Goal: Task Accomplishment & Management: Use online tool/utility

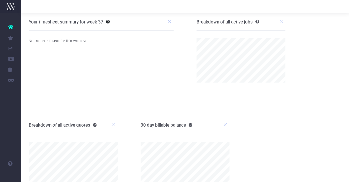
scroll to position [22, 0]
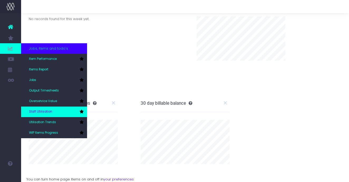
click at [56, 114] on link "Staff Utilisation" at bounding box center [54, 112] width 66 height 11
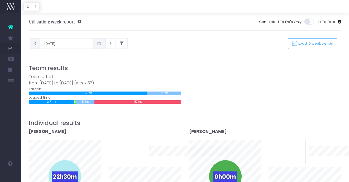
click at [37, 44] on button at bounding box center [35, 43] width 10 height 11
type input "[DATE]"
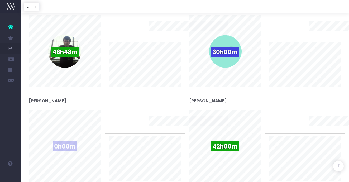
scroll to position [216, 0]
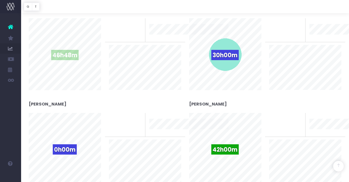
click at [64, 49] on div "46h48m" at bounding box center [64, 54] width 33 height 33
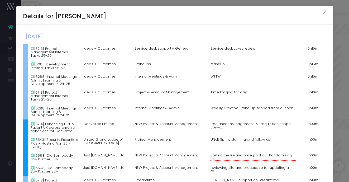
click at [67, 41] on td "Monday, September 01st 2025" at bounding box center [115, 37] width 185 height 13
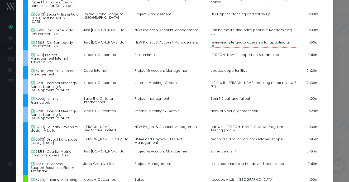
scroll to position [127, 0]
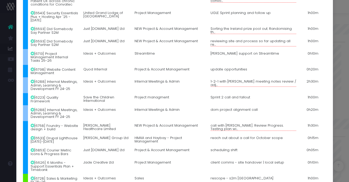
click at [33, 108] on icon at bounding box center [33, 110] width 4 height 4
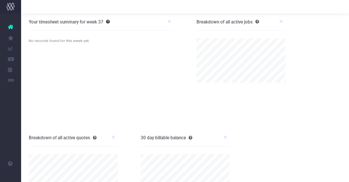
scroll to position [26, 0]
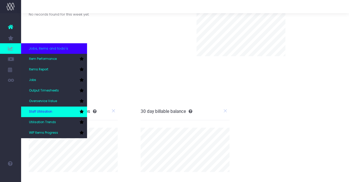
click at [38, 111] on span "Staff Utilisation" at bounding box center [40, 111] width 23 height 5
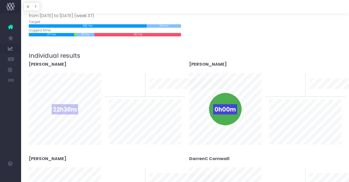
scroll to position [76, 0]
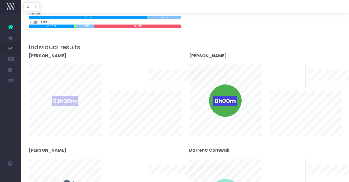
click at [67, 99] on span "22h30m" at bounding box center [65, 101] width 26 height 10
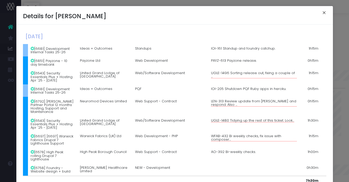
click at [326, 13] on button "×" at bounding box center [323, 13] width 11 height 8
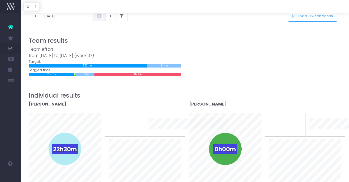
scroll to position [0, 0]
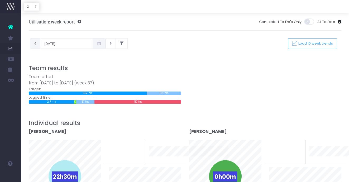
click at [34, 44] on icon at bounding box center [35, 44] width 2 height 0
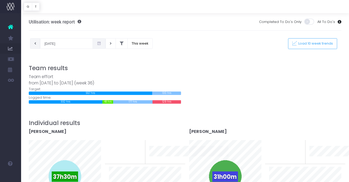
click at [33, 45] on button at bounding box center [35, 43] width 10 height 11
click at [110, 44] on icon at bounding box center [111, 44] width 2 height 0
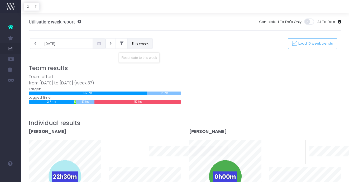
click at [128, 40] on button "This week" at bounding box center [139, 43] width 25 height 11
click at [37, 45] on button at bounding box center [35, 43] width 10 height 11
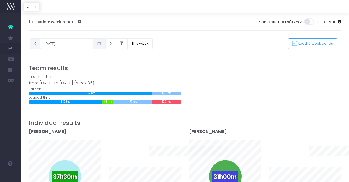
click at [35, 44] on icon at bounding box center [35, 44] width 2 height 0
click at [97, 44] on icon at bounding box center [99, 44] width 4 height 0
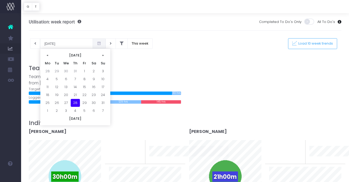
click at [75, 104] on td "28" at bounding box center [75, 103] width 9 height 8
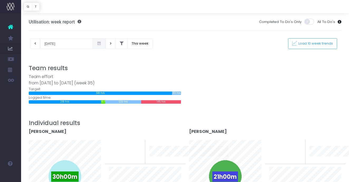
click at [97, 44] on icon at bounding box center [99, 44] width 4 height 0
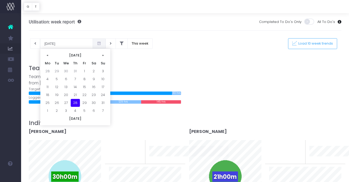
click at [131, 74] on div "Team effort from 25-08-2025 to 31-08-2025 (week 35)" at bounding box center [105, 80] width 152 height 13
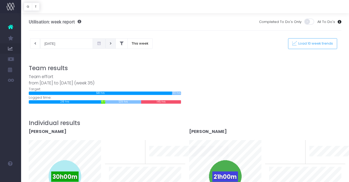
click at [110, 44] on icon at bounding box center [111, 44] width 2 height 0
type input "[DATE]"
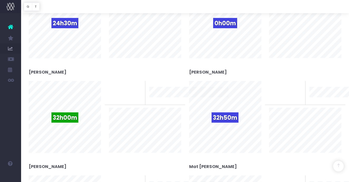
scroll to position [532, 0]
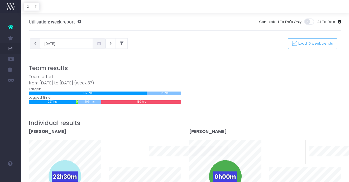
click at [37, 44] on button at bounding box center [35, 43] width 10 height 11
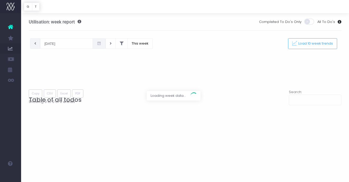
click at [37, 44] on div at bounding box center [174, 91] width 349 height 182
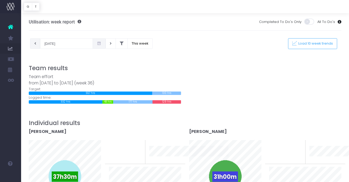
click at [35, 44] on icon at bounding box center [35, 44] width 2 height 0
click at [36, 44] on icon at bounding box center [35, 44] width 2 height 0
click at [35, 44] on icon at bounding box center [35, 44] width 2 height 0
click at [33, 46] on button at bounding box center [35, 43] width 10 height 11
type input "[DATE]"
